Goal: Information Seeking & Learning: Learn about a topic

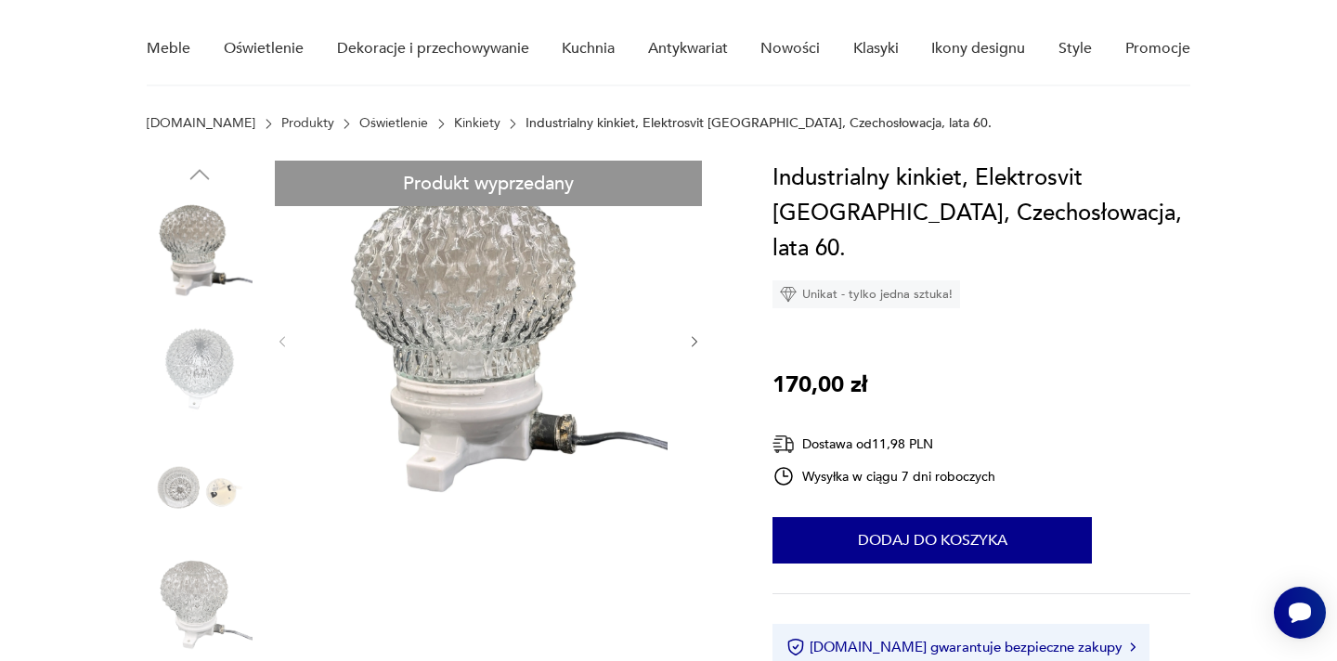
scroll to position [147, 0]
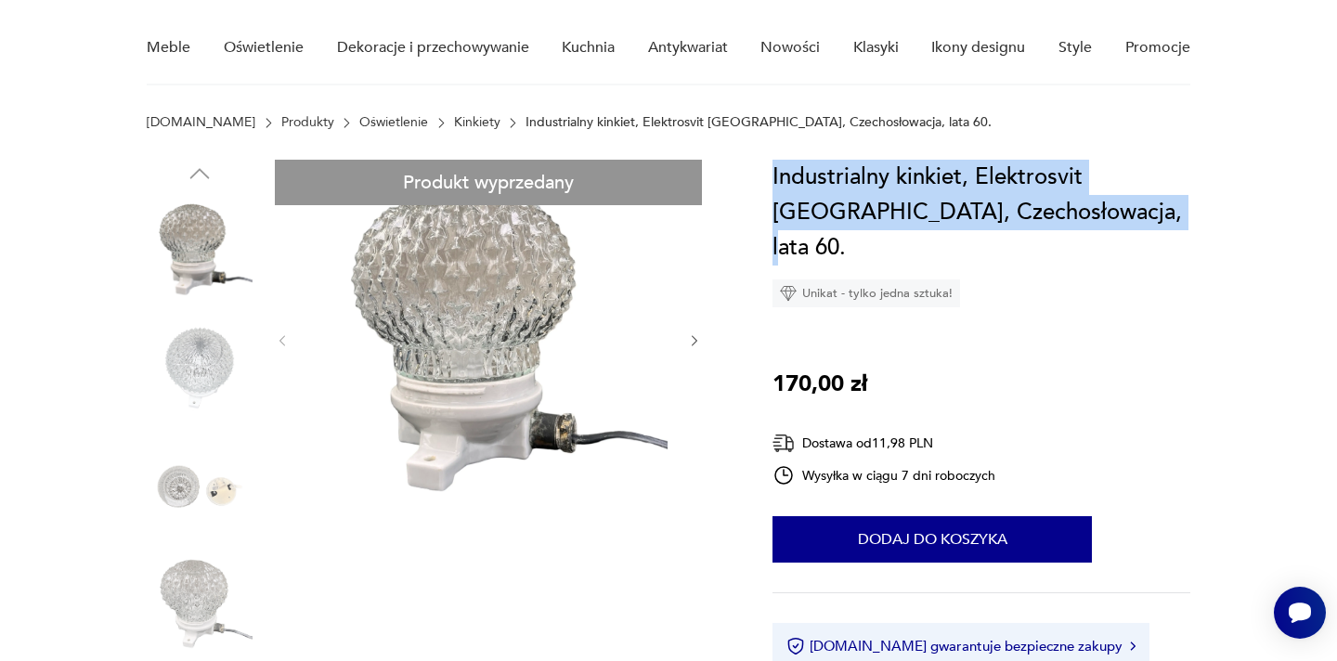
drag, startPoint x: 1104, startPoint y: 214, endPoint x: 772, endPoint y: 187, distance: 332.6
click at [772, 187] on h1 "Industrialny kinkiet, Elektrosvit Nové Zámky, Czechosłowacja, lata 60." at bounding box center [980, 213] width 417 height 106
copy h1 "Industrialny kinkiet, Elektrosvit Nové Zámky, Czechosłowacja, lata 60."
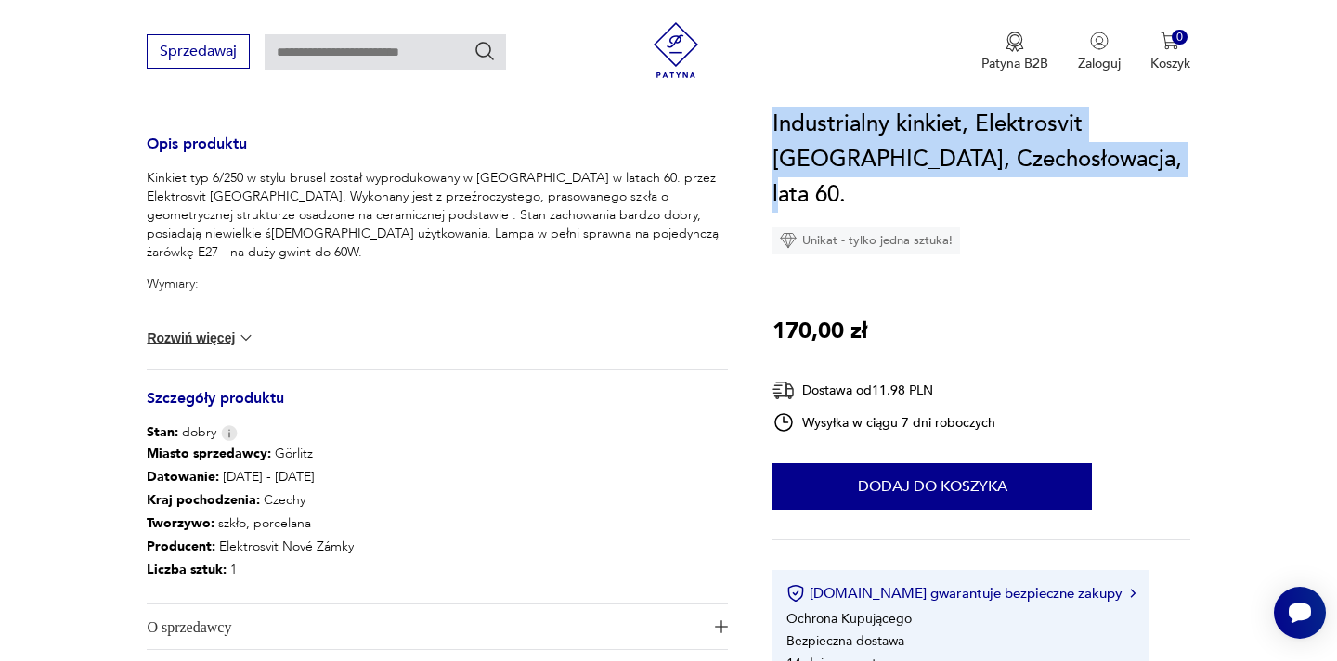
scroll to position [786, 0]
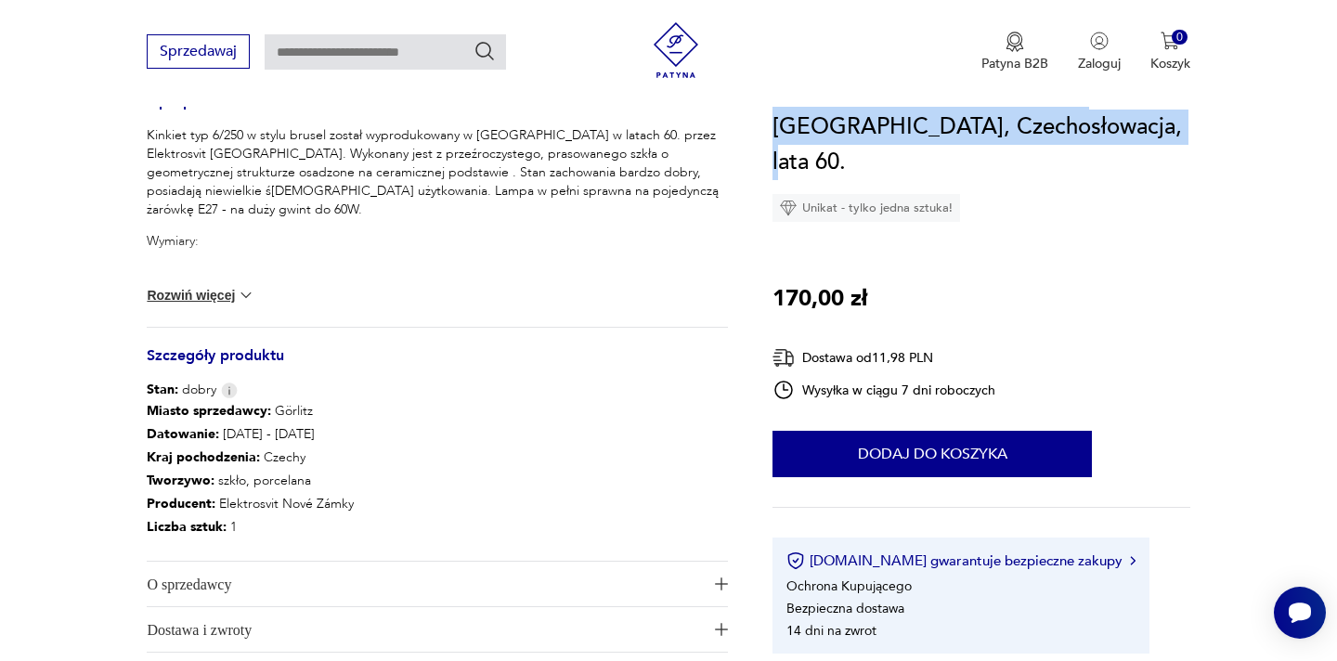
click at [198, 297] on button "Rozwiń więcej" at bounding box center [201, 295] width 108 height 19
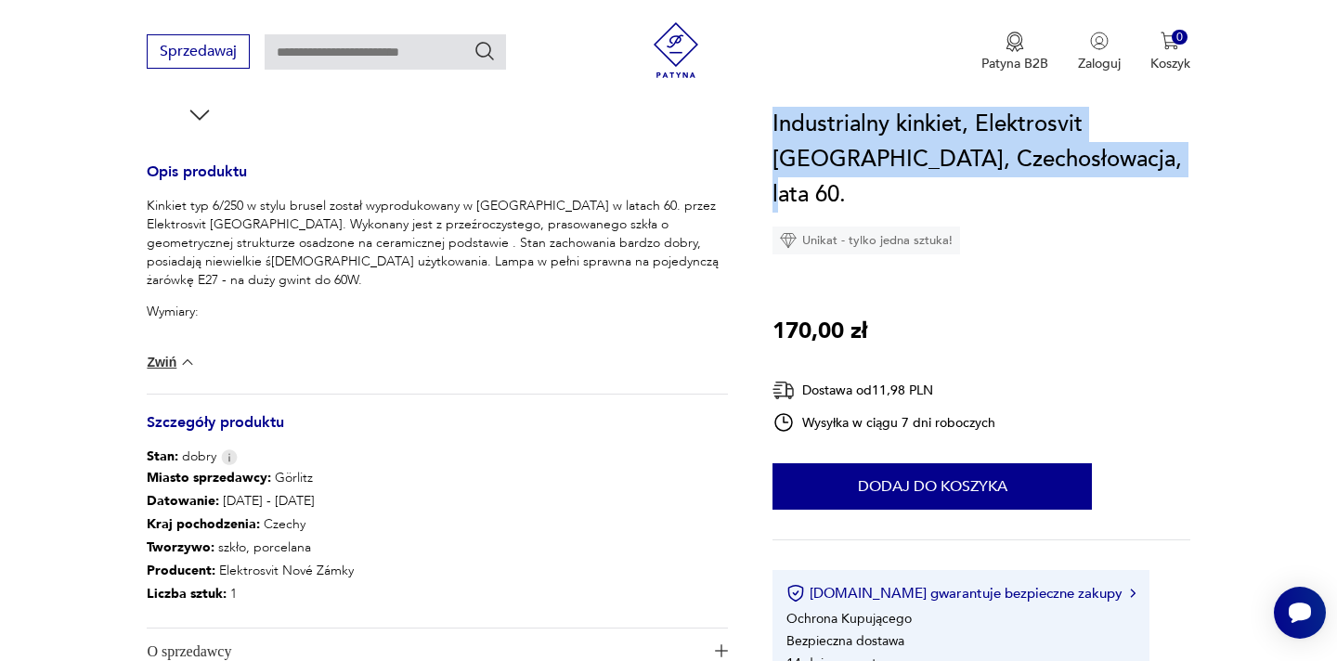
scroll to position [694, 0]
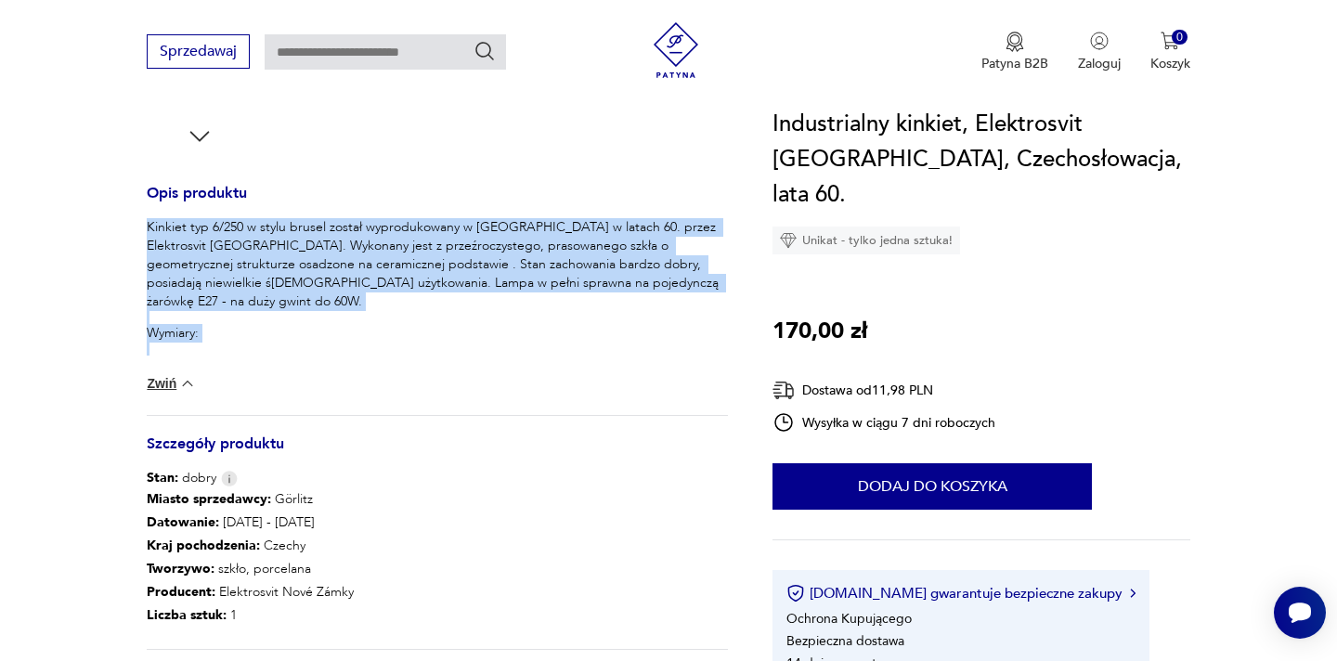
drag, startPoint x: 148, startPoint y: 229, endPoint x: 392, endPoint y: 343, distance: 269.1
click at [392, 343] on div "Kinkiet typ 6/250 w stylu brusel został wyprodukowany w Czechosłowacji w latach…" at bounding box center [437, 296] width 581 height 156
copy div "Kinkiet typ 6/250 w stylu brusel został wyprodukowany w Czechosłowacji w latach…"
